Goal: Task Accomplishment & Management: Manage account settings

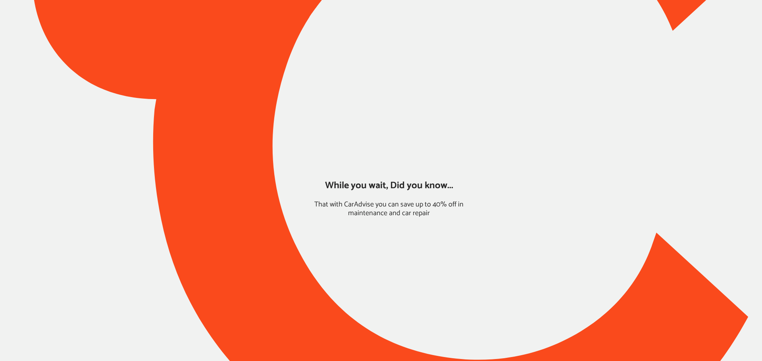
type input "*****"
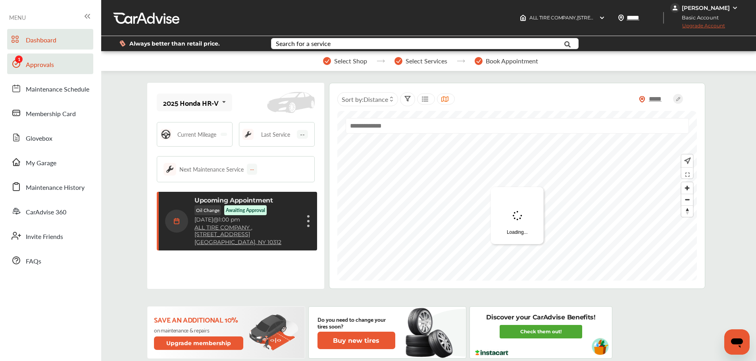
click at [33, 65] on span "Approvals" at bounding box center [40, 65] width 28 height 10
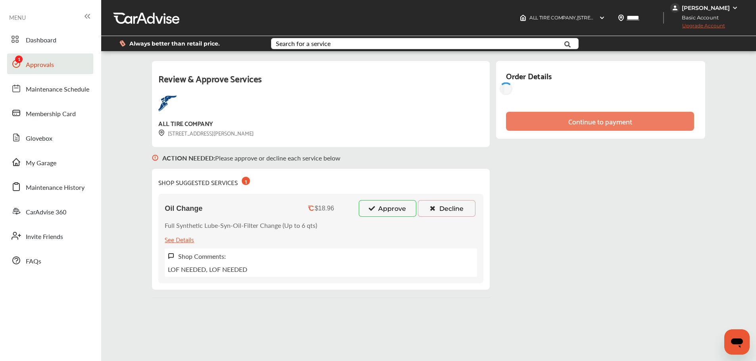
click at [381, 206] on button "Approve" at bounding box center [388, 208] width 58 height 17
